Goal: Task Accomplishment & Management: Use online tool/utility

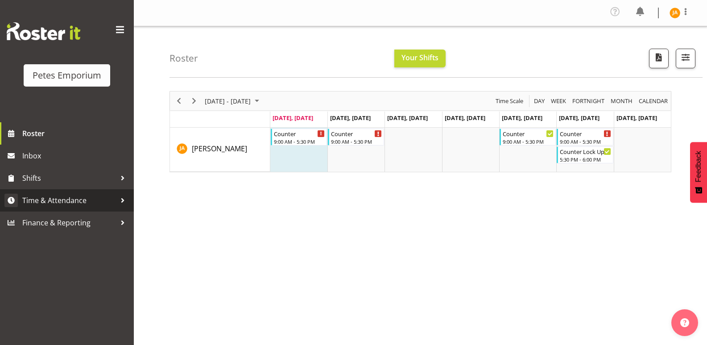
click at [89, 196] on span "Time & Attendance" at bounding box center [69, 199] width 94 height 13
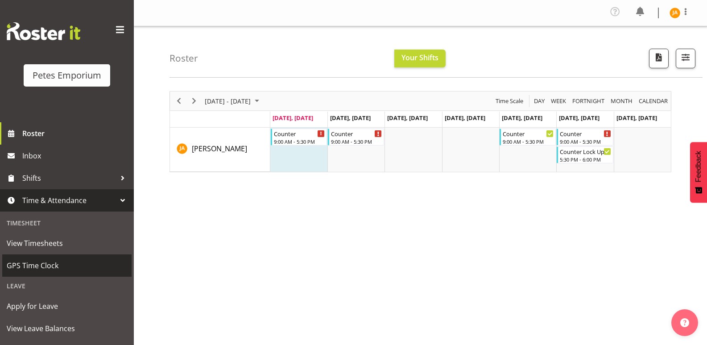
click at [62, 259] on span "GPS Time Clock" at bounding box center [67, 265] width 120 height 13
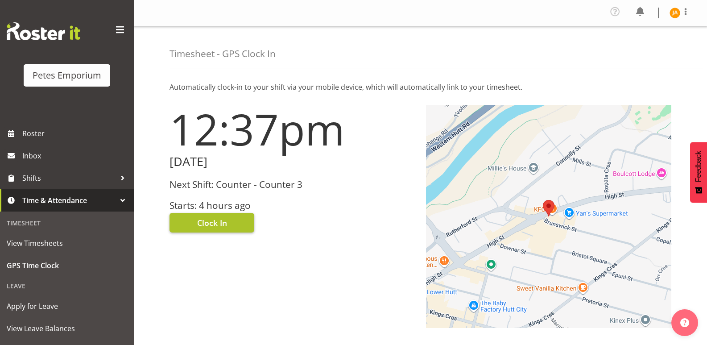
click at [237, 223] on button "Clock In" at bounding box center [211, 223] width 85 height 20
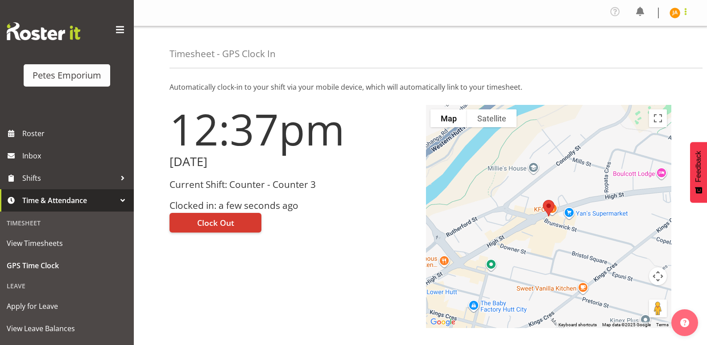
click at [683, 15] on span at bounding box center [685, 11] width 11 height 11
click at [643, 48] on link "Log Out" at bounding box center [648, 49] width 86 height 16
